Goal: Task Accomplishment & Management: Use online tool/utility

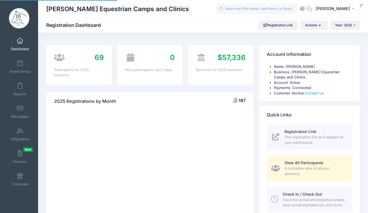
select select
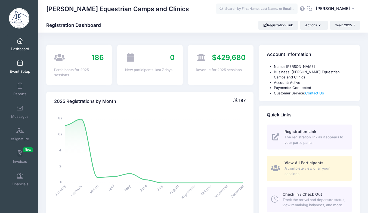
click at [17, 69] on link "Event Setup" at bounding box center [20, 66] width 26 height 19
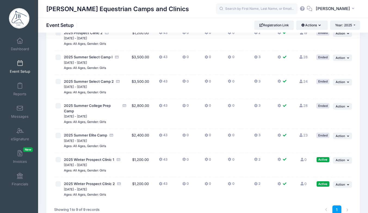
scroll to position [94, 0]
